Goal: Task Accomplishment & Management: Manage account settings

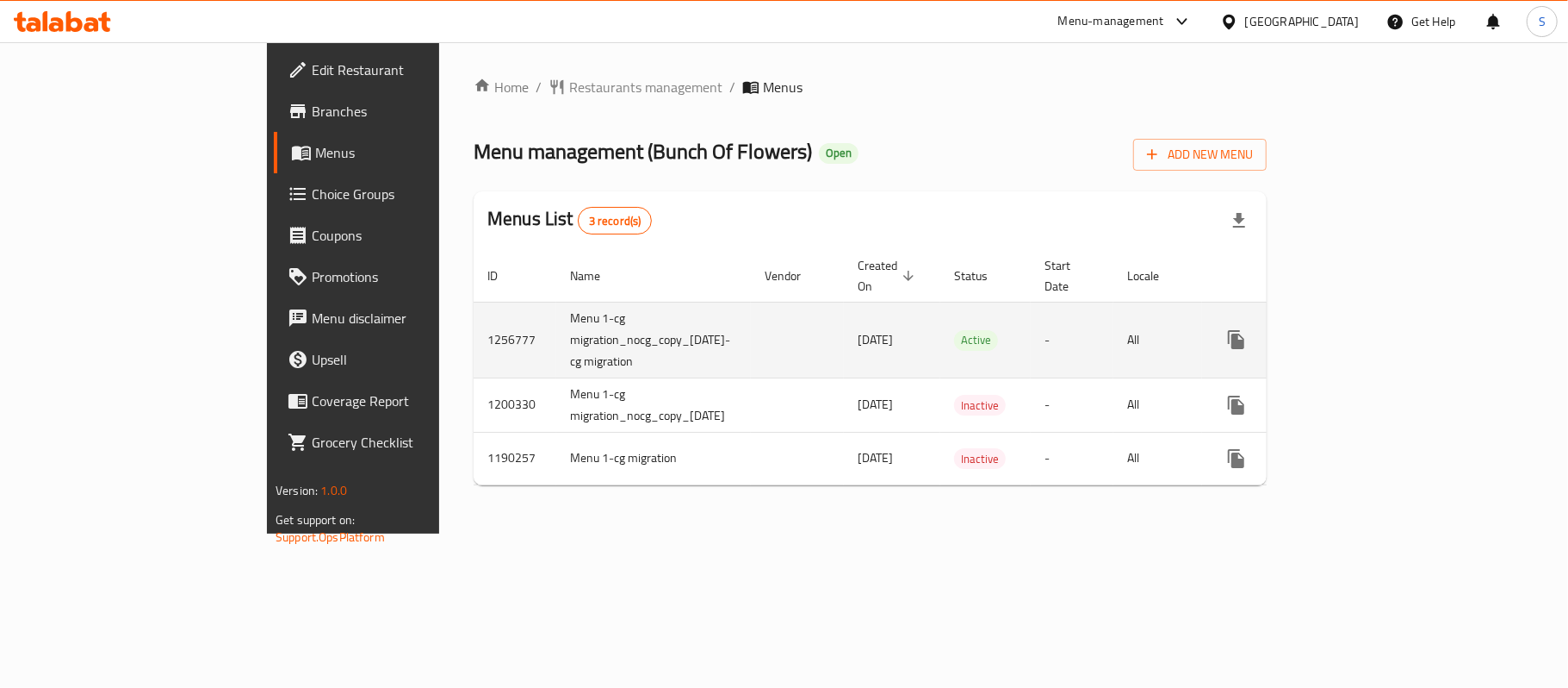
click at [1371, 329] on icon "enhanced table" at bounding box center [1361, 339] width 21 height 21
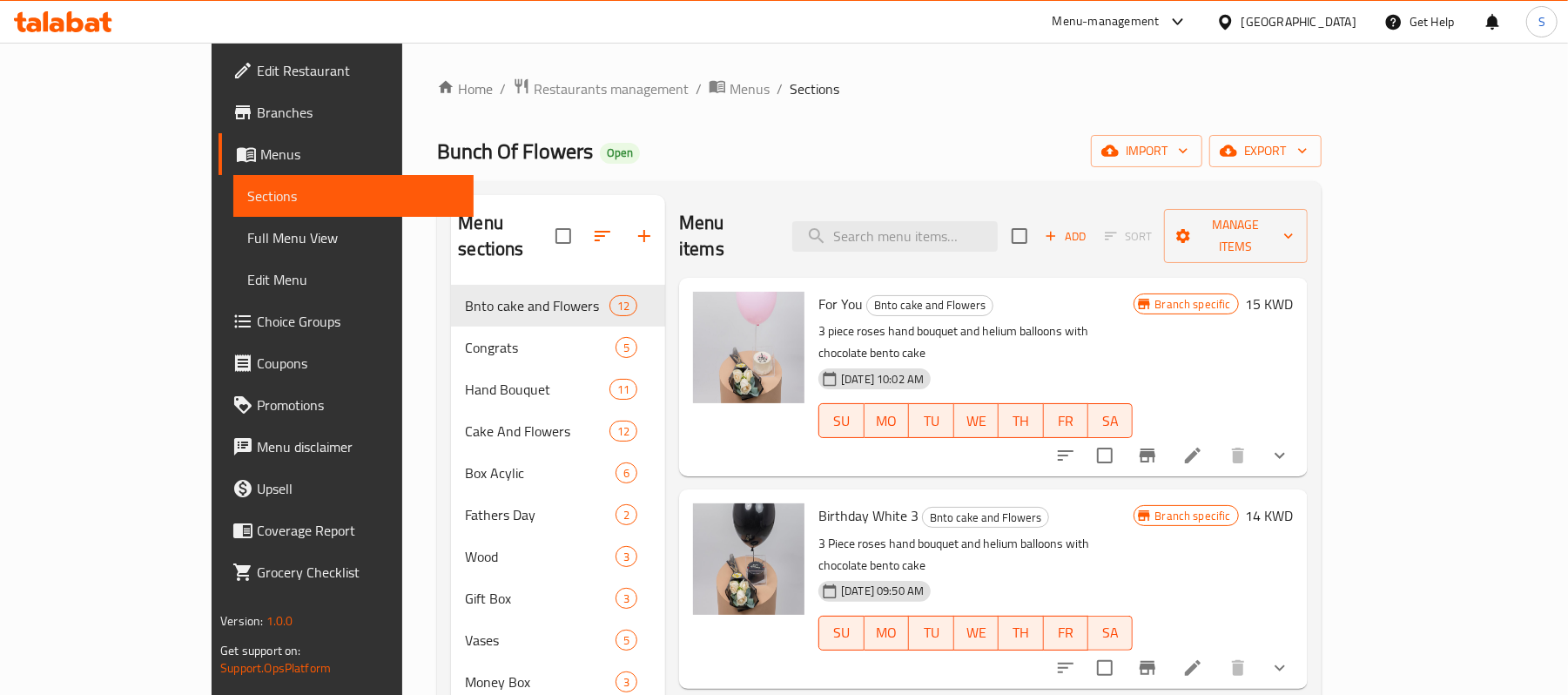
click at [907, 241] on div "Menu items Add Sort Manage items" at bounding box center [993, 236] width 629 height 82
click at [1001, 242] on div "Menu items Add Sort Manage items" at bounding box center [993, 236] width 629 height 82
click at [998, 226] on input "search" at bounding box center [895, 237] width 205 height 30
paste input "Purple Helium Balloon"
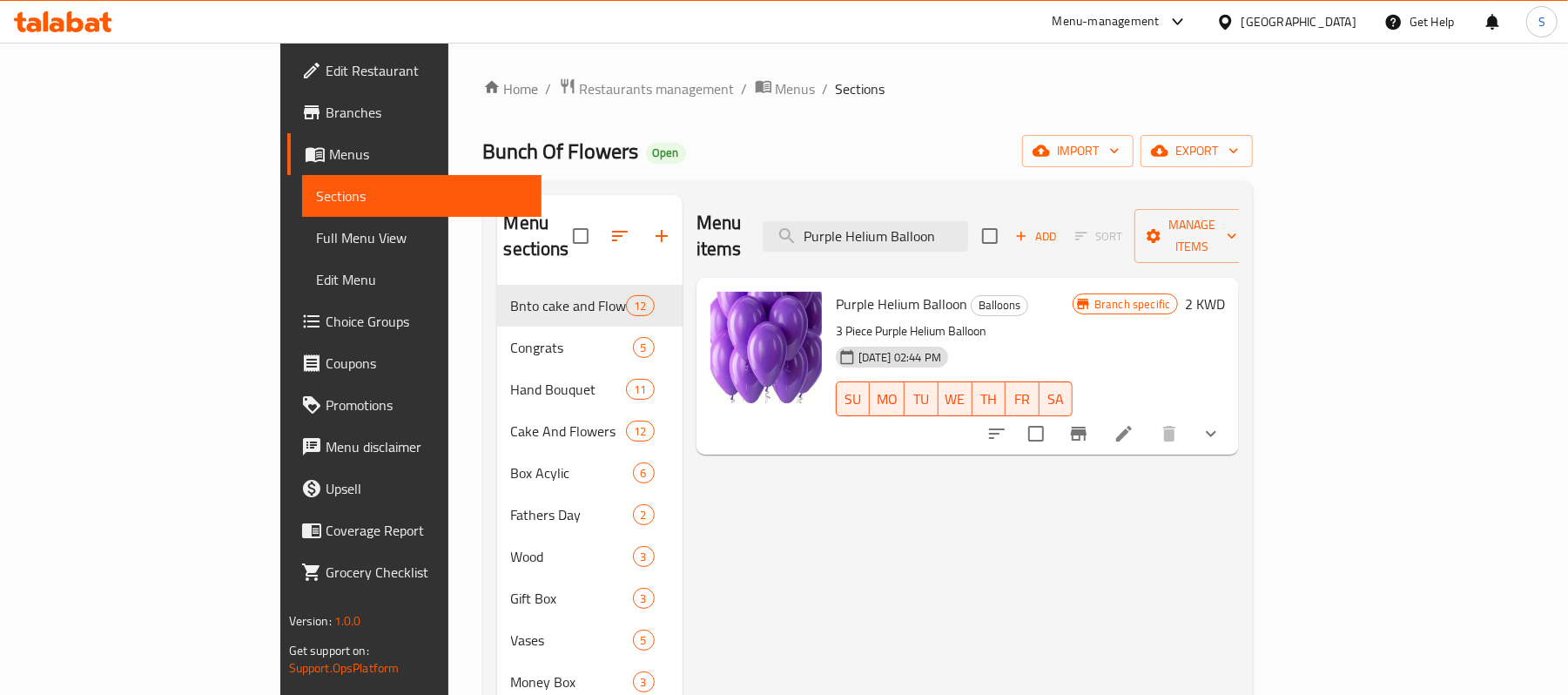
type input "Purple Helium Balloon"
click at [1134, 423] on icon at bounding box center [1124, 434] width 21 height 21
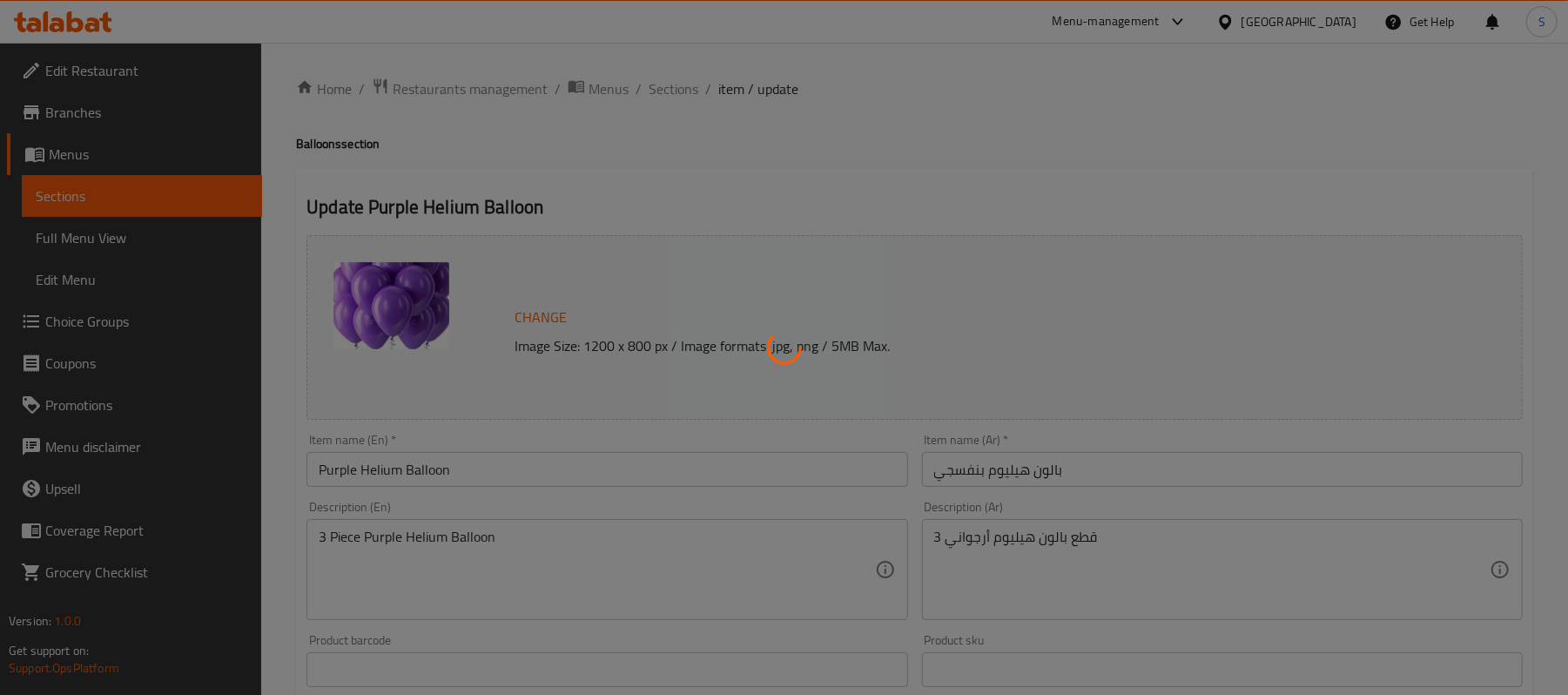
type input "إضافات"
type input "0"
type input "6"
type input "بالونات"
type input "0"
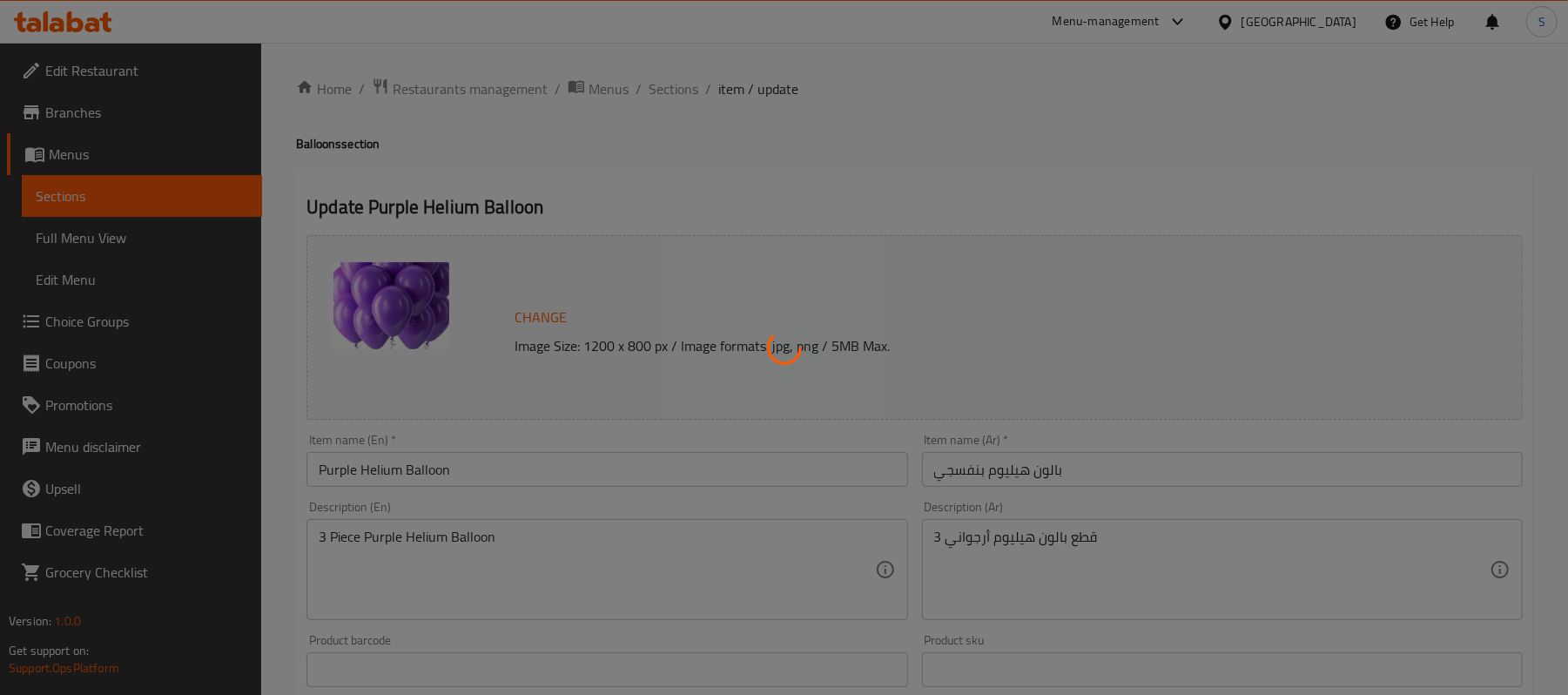
type input "4"
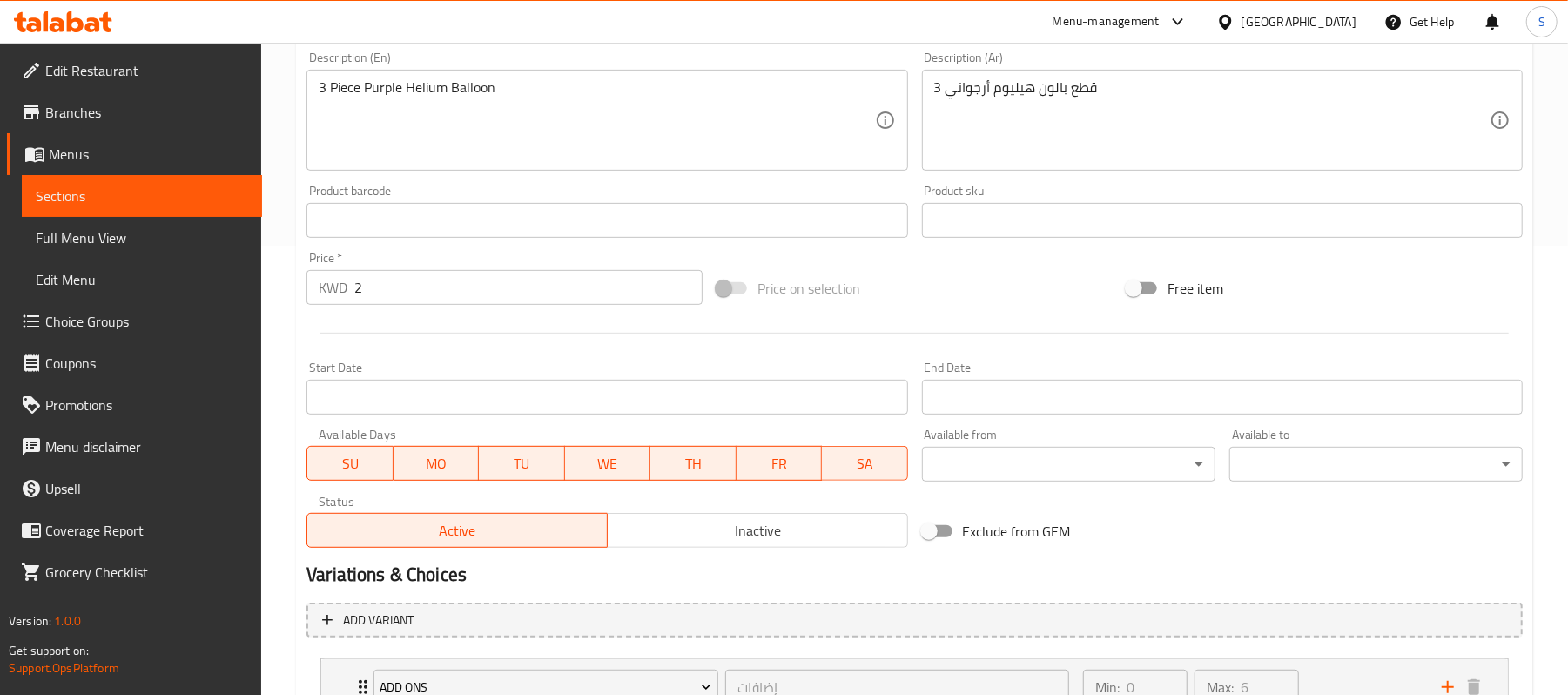
scroll to position [199, 0]
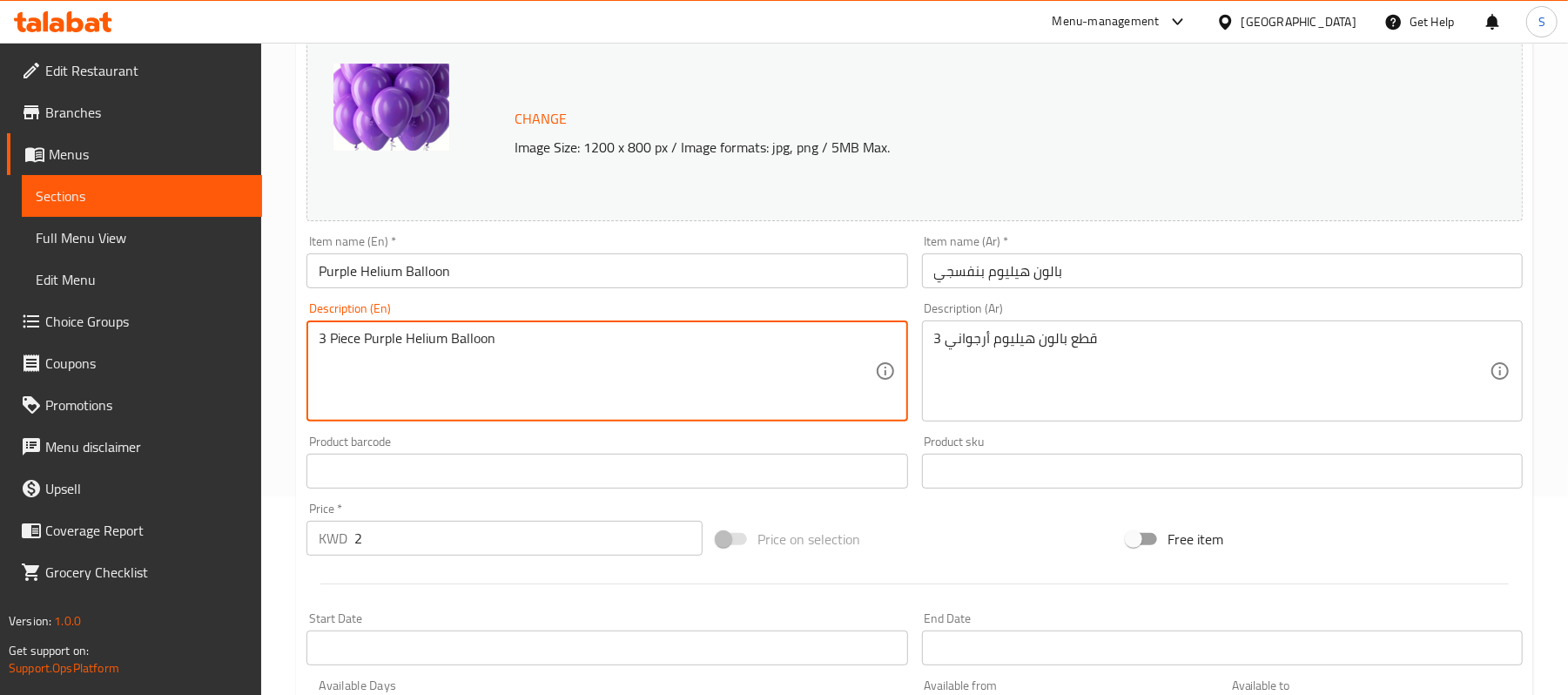
click at [590, 357] on textarea "3 Piece Purple Helium Balloon" at bounding box center [597, 370] width 556 height 82
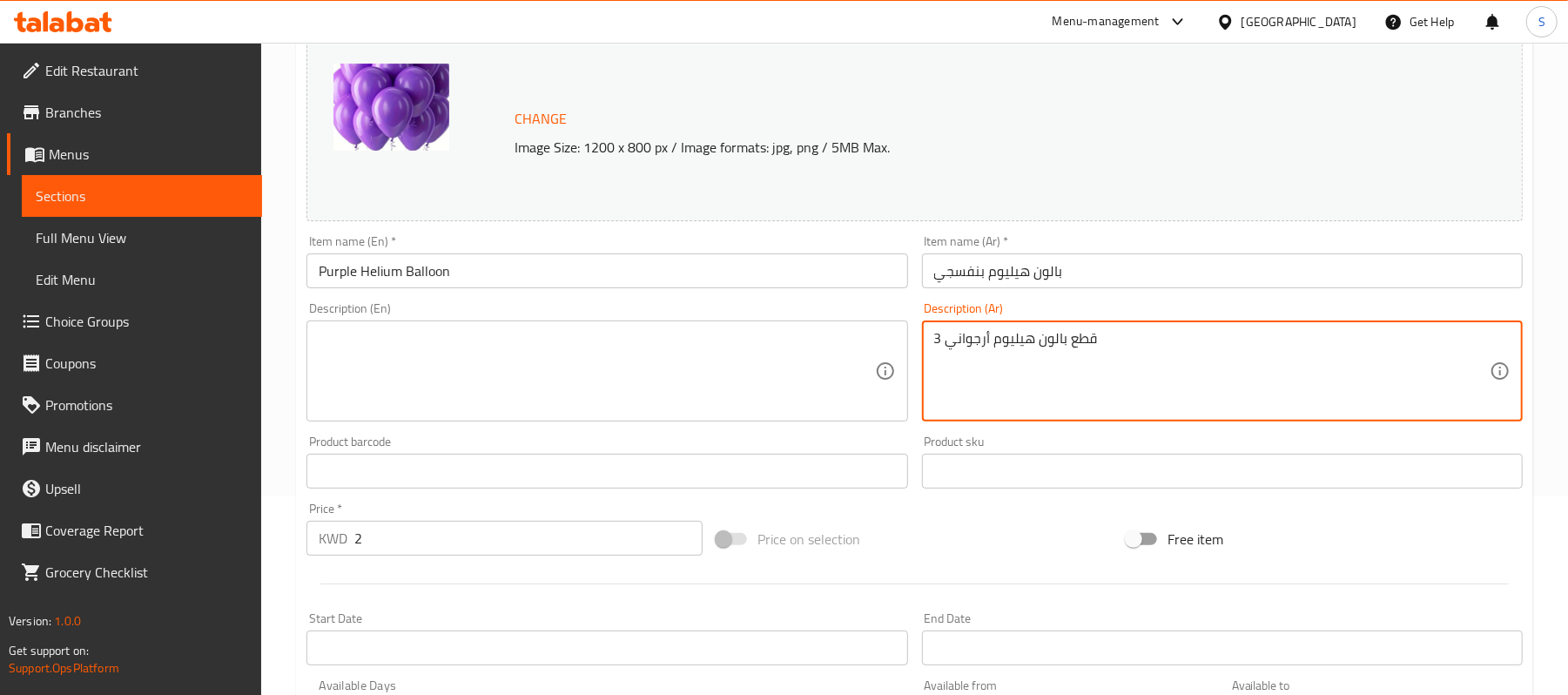
click at [1033, 343] on textarea "3 قطع بالون هيليوم أرجواني" at bounding box center [1212, 370] width 556 height 82
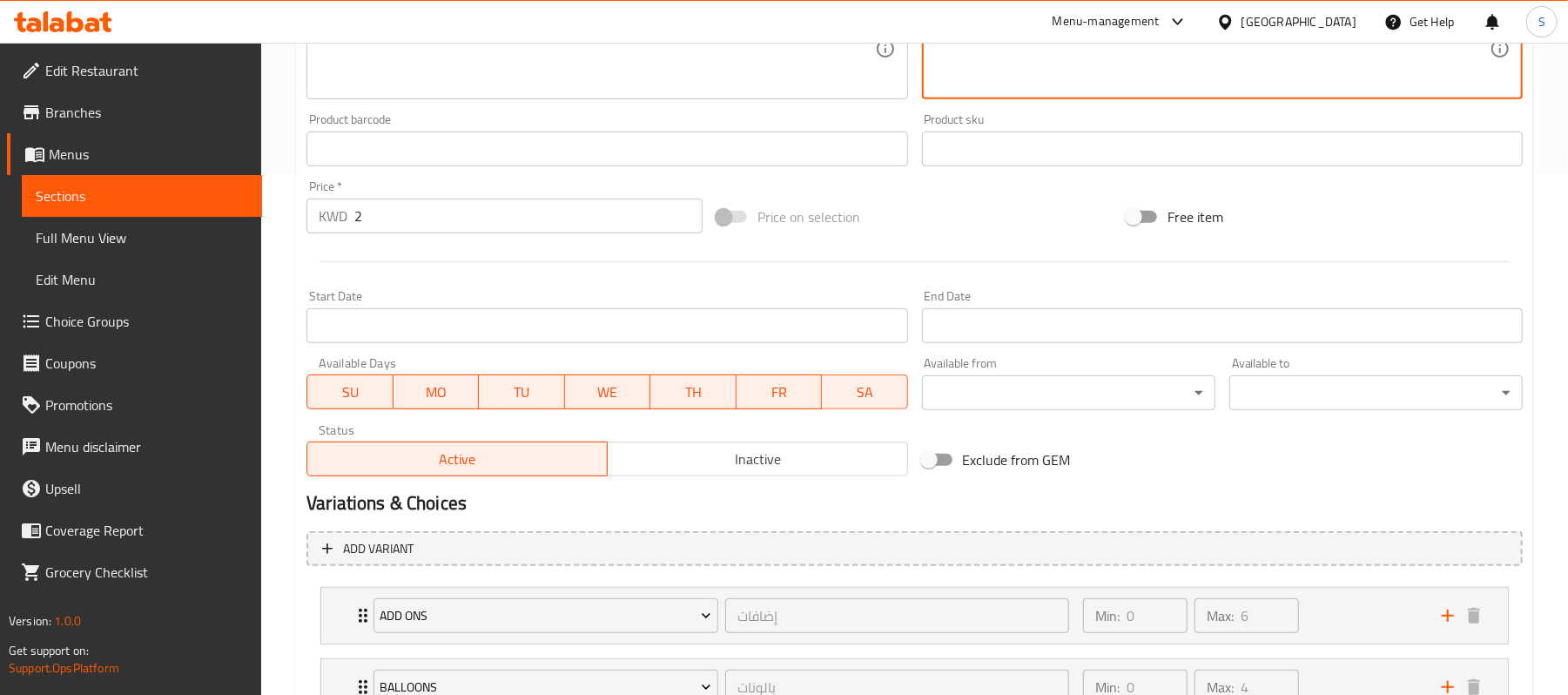
scroll to position [663, 0]
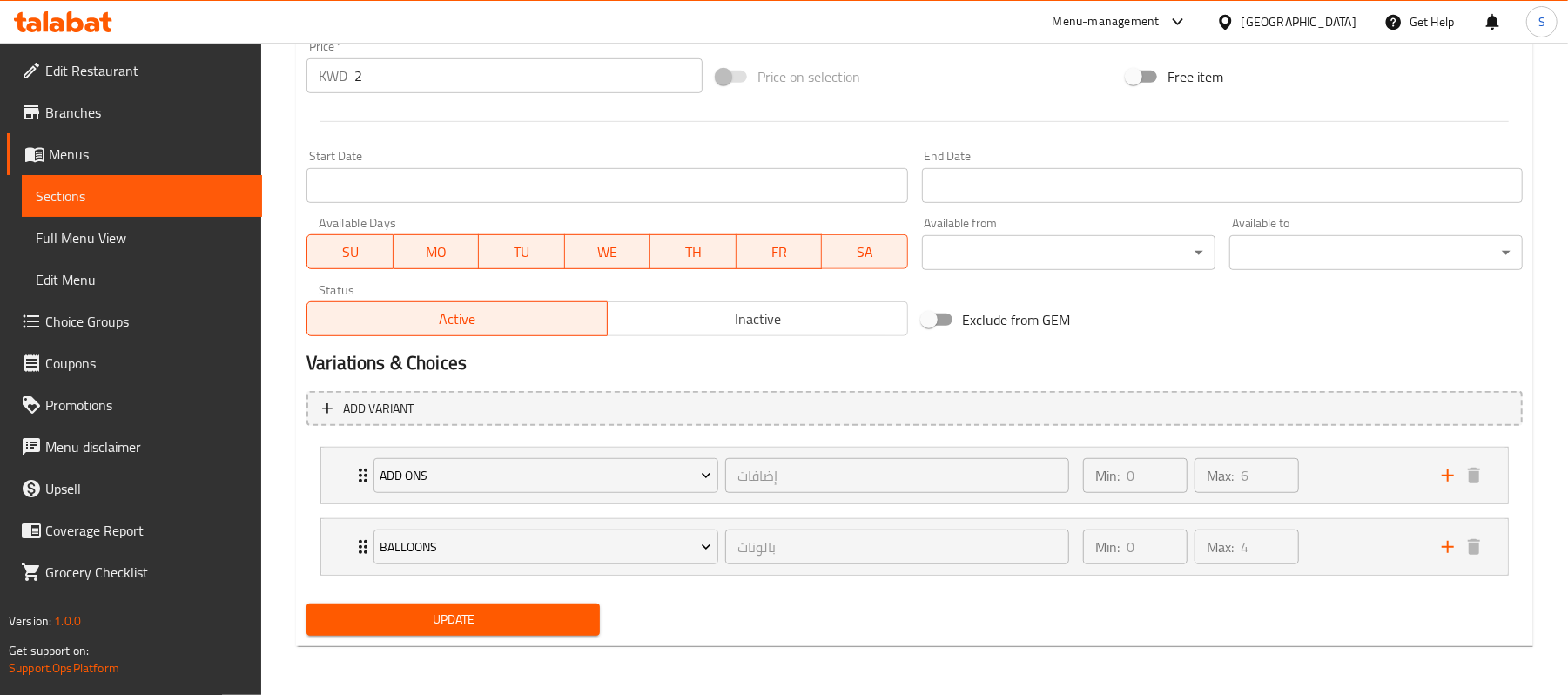
click at [471, 617] on span "Update" at bounding box center [453, 619] width 265 height 22
click at [784, 643] on div "Update Purple Helium Balloon Change Image Size: 1200 x 800 px / Image formats: …" at bounding box center [915, 77] width 1238 height 1139
click at [36, 199] on span "Sections" at bounding box center [142, 196] width 212 height 21
